Goal: Check status

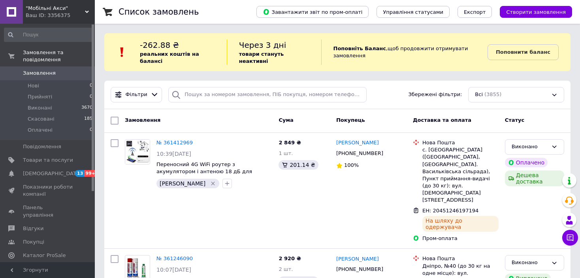
click at [38, 13] on div "Ваш ID: 3356375" at bounding box center [60, 15] width 69 height 7
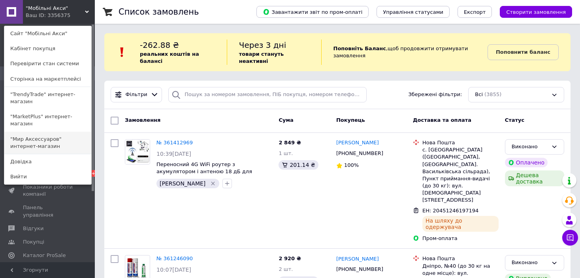
click at [36, 132] on link ""Мир Аксессуаров" интернет-магазин" at bounding box center [47, 143] width 87 height 22
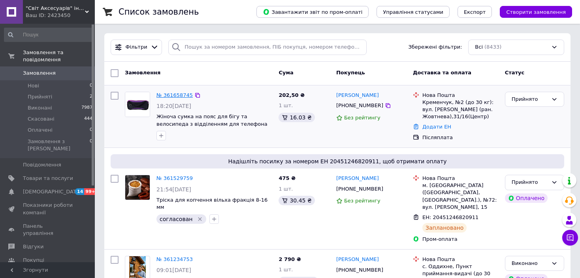
click at [176, 95] on link "№ 361658745" at bounding box center [174, 95] width 36 height 6
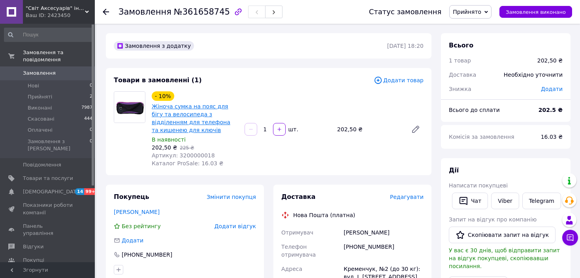
click at [178, 108] on link "Жіноча сумка на пояс для бігу та велосипеда з відділенням для телефона та кишен…" at bounding box center [191, 118] width 79 height 30
click at [106, 11] on use at bounding box center [106, 12] width 6 height 6
